Goal: Transaction & Acquisition: Purchase product/service

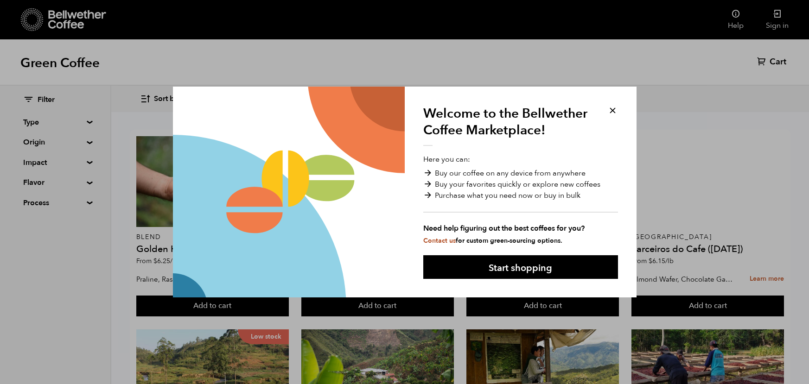
click at [613, 120] on div "Welcome to the Bellwether Coffee Marketplace! Here you can: Buy our coffee on a…" at bounding box center [521, 192] width 232 height 211
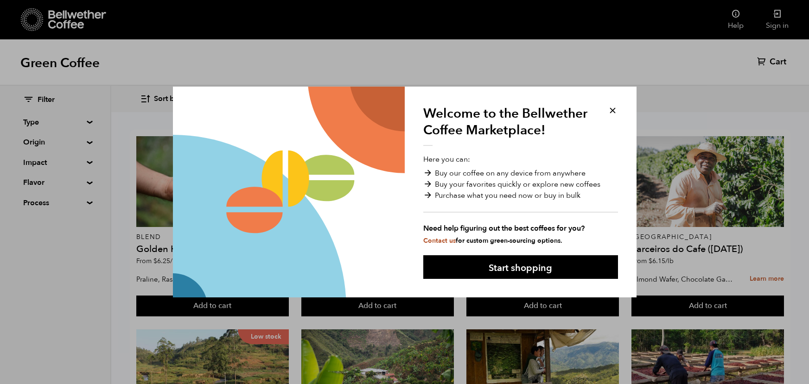
click at [613, 113] on button at bounding box center [612, 110] width 11 height 11
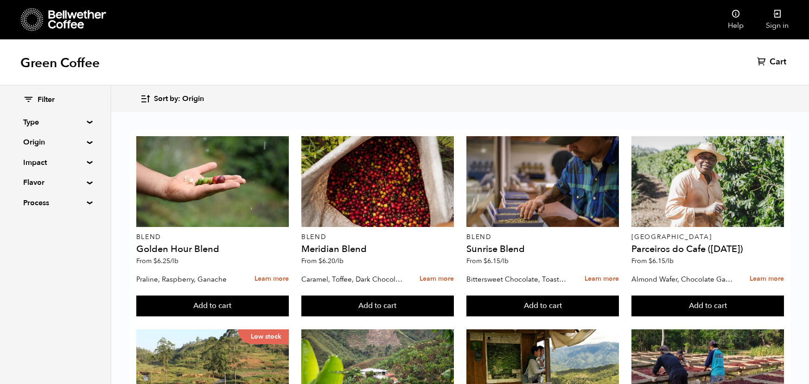
click at [63, 133] on div "Filter Type Blend Single Origin Decaf Seasonal Year Round Origin Blend [GEOGRAP…" at bounding box center [55, 152] width 64 height 114
click at [68, 143] on summary "Origin" at bounding box center [55, 142] width 64 height 11
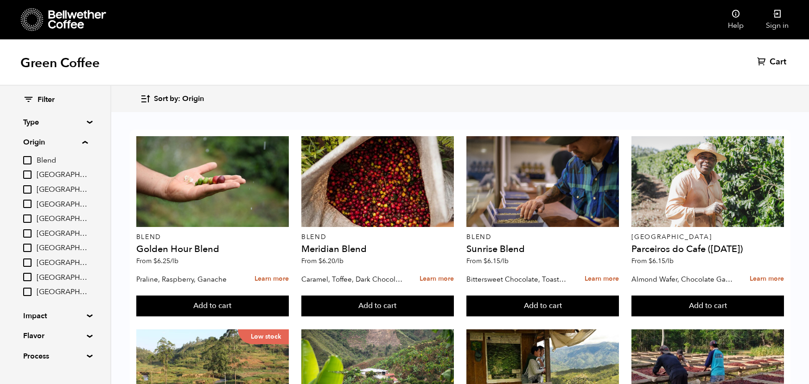
click at [54, 208] on span "[GEOGRAPHIC_DATA]" at bounding box center [62, 205] width 51 height 10
click at [0, 0] on input "[GEOGRAPHIC_DATA]" at bounding box center [0, 0] width 0 height 0
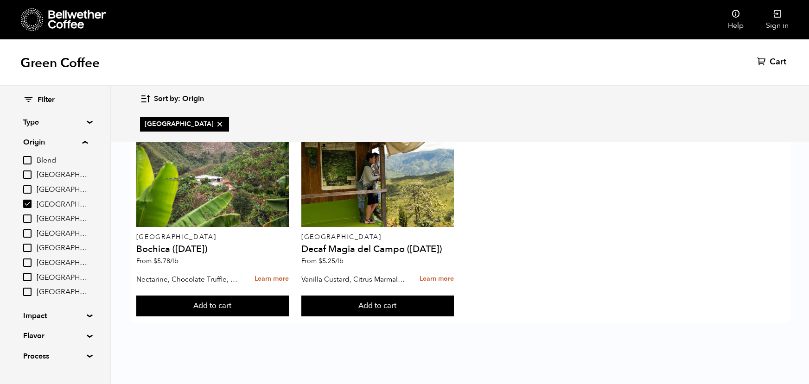
checkbox input "true"
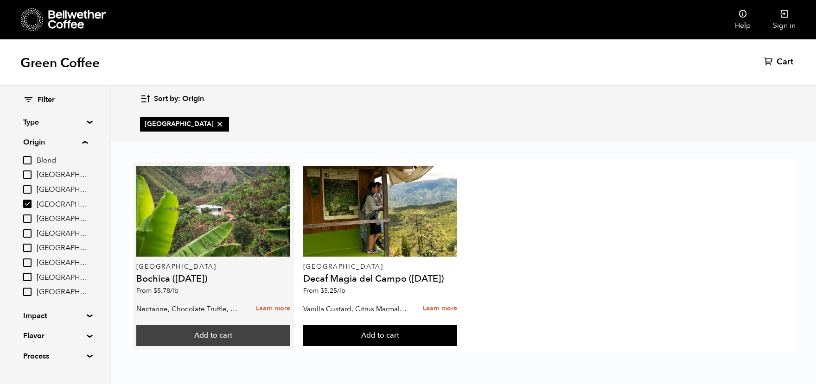
click at [235, 340] on button "Add to cart" at bounding box center [213, 335] width 154 height 21
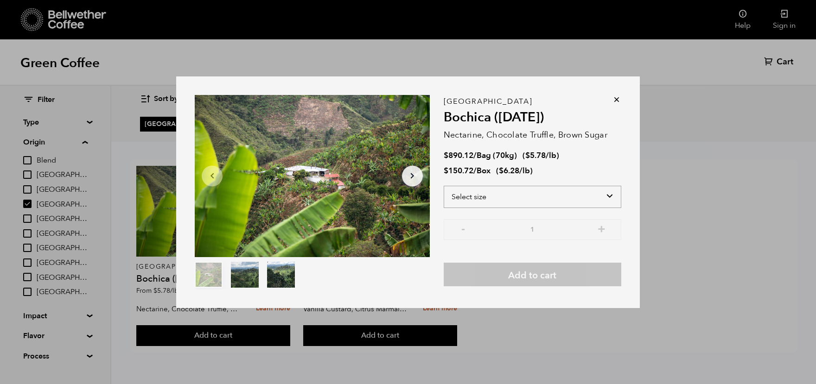
click at [545, 195] on select "Select size Bag (70kg) (154 lbs) Box (24 lbs)" at bounding box center [531, 197] width 177 height 22
click at [530, 194] on select "Select size Bag (70kg) (154 lbs) Box (24 lbs)" at bounding box center [531, 197] width 177 height 22
click at [443, 186] on select "Select size Bag (70kg) (154 lbs) Box (24 lbs)" at bounding box center [531, 197] width 177 height 22
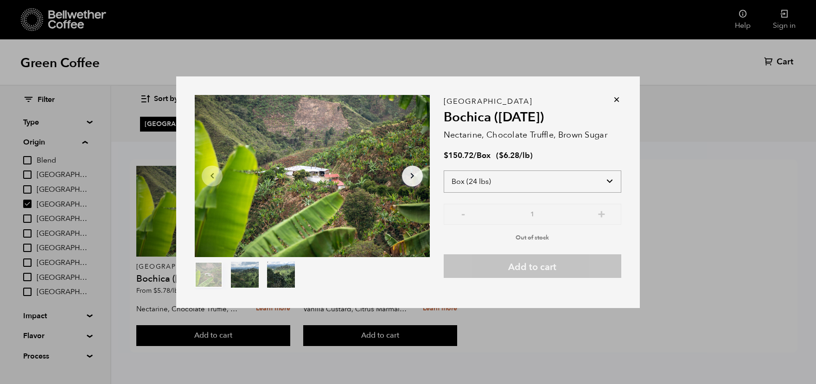
click at [608, 177] on select "Select size Bag (70kg) (154 lbs) Box (24 lbs)" at bounding box center [531, 182] width 177 height 22
select select "bag"
click at [443, 171] on select "Select size Bag (70kg) (154 lbs) Box (24 lbs)" at bounding box center [531, 182] width 177 height 22
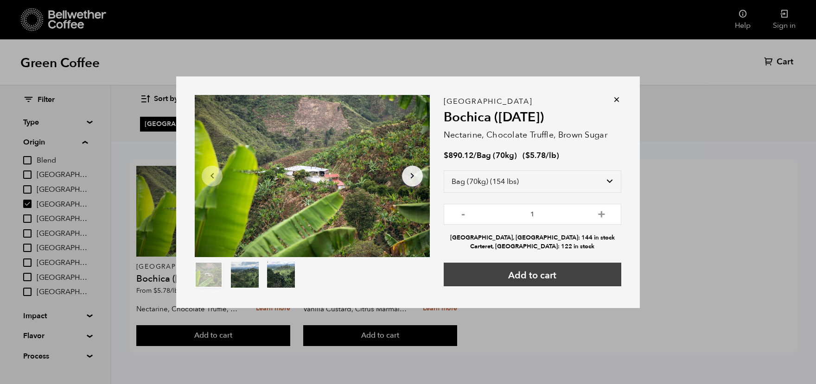
click at [545, 278] on button "Add to cart" at bounding box center [531, 275] width 177 height 24
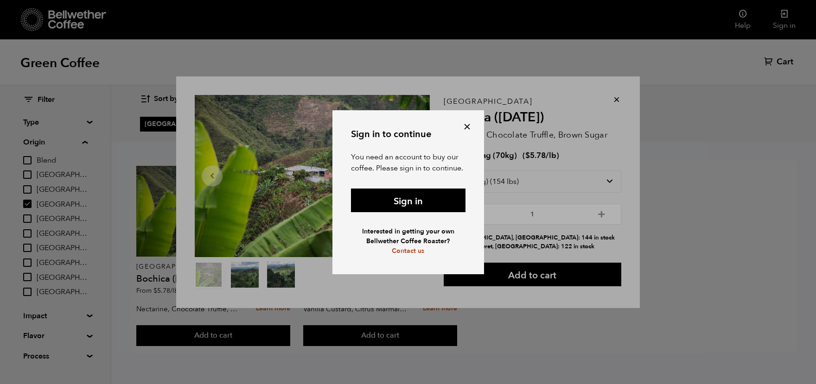
drag, startPoint x: 467, startPoint y: 121, endPoint x: 467, endPoint y: 130, distance: 9.3
click at [467, 130] on button at bounding box center [467, 126] width 11 height 11
